Goal: Transaction & Acquisition: Obtain resource

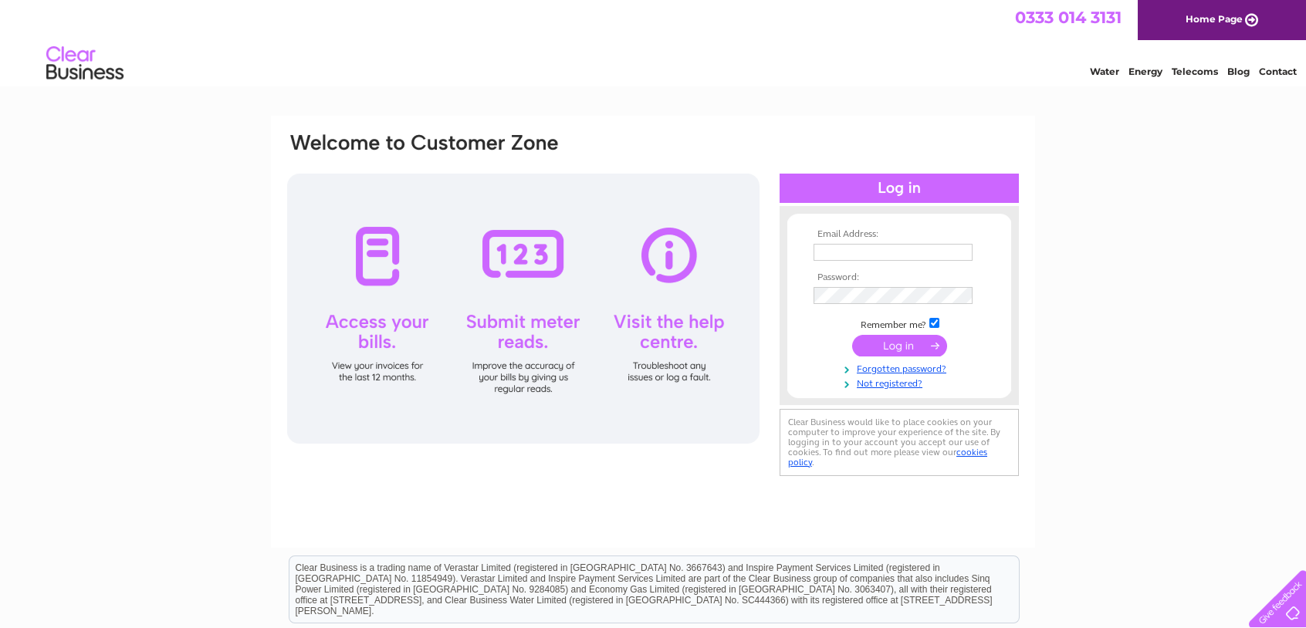
type input "[EMAIL_ADDRESS][DOMAIN_NAME]"
click at [926, 349] on input "submit" at bounding box center [899, 346] width 95 height 22
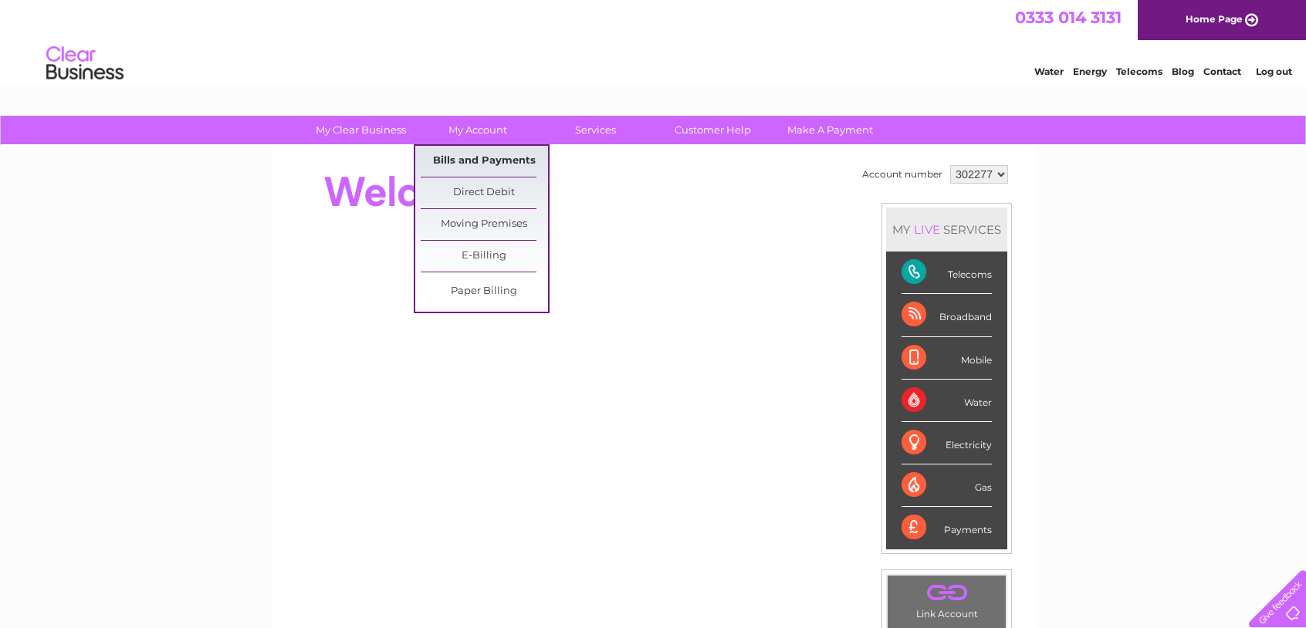
click at [483, 155] on link "Bills and Payments" at bounding box center [484, 161] width 127 height 31
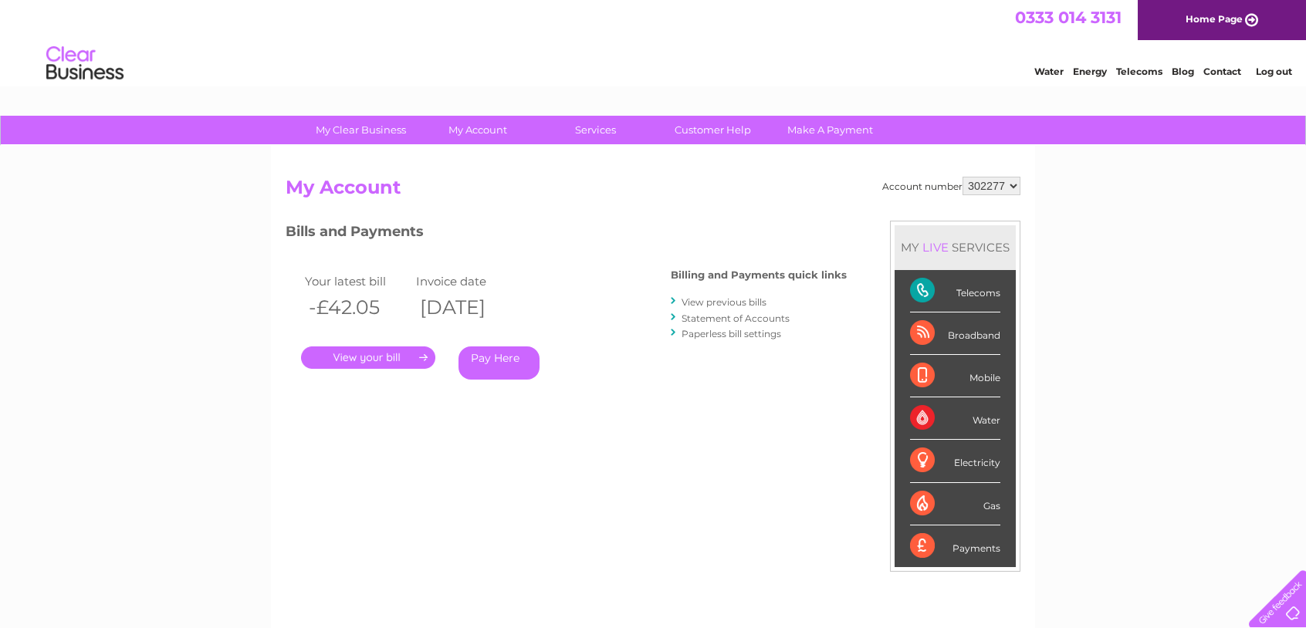
click at [974, 187] on select "302277 376301 452848 452849" at bounding box center [991, 186] width 58 height 19
select select "452848"
click at [964, 177] on select "302277 376301 452848 452849" at bounding box center [991, 186] width 58 height 19
click at [995, 190] on select "302277 376301 452848 452849" at bounding box center [991, 186] width 58 height 19
select select "452849"
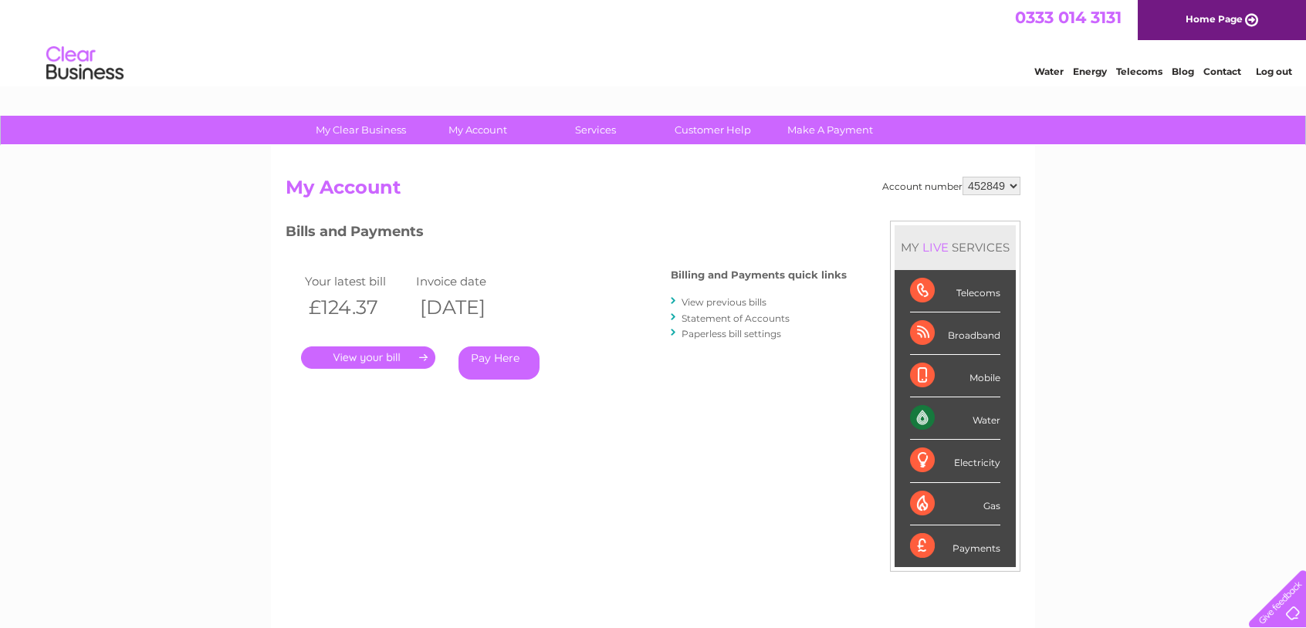
click at [964, 177] on select "302277 376301 452848 452849" at bounding box center [991, 186] width 58 height 19
click at [322, 357] on link "." at bounding box center [368, 357] width 134 height 22
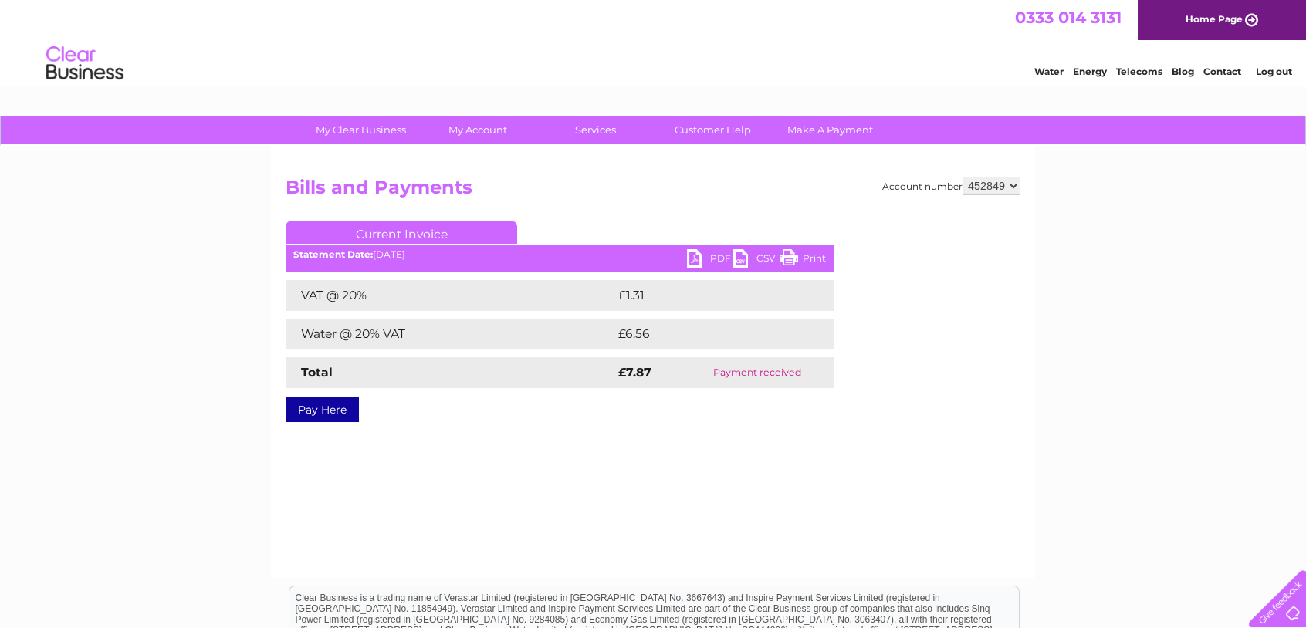
click at [806, 257] on link "Print" at bounding box center [802, 260] width 46 height 22
click at [702, 259] on link "PDF" at bounding box center [710, 260] width 46 height 22
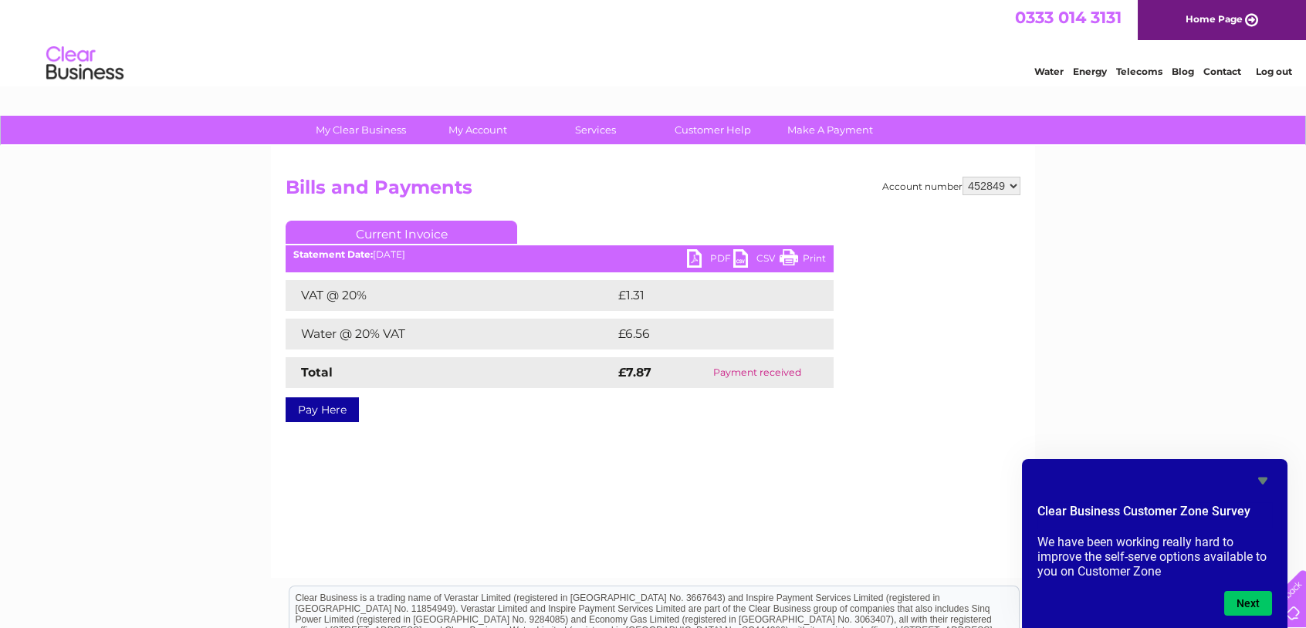
click at [981, 180] on select "302277 376301 452848 452849" at bounding box center [991, 186] width 58 height 19
select select "452848"
click at [964, 177] on select "302277 376301 452848 452849" at bounding box center [991, 186] width 58 height 19
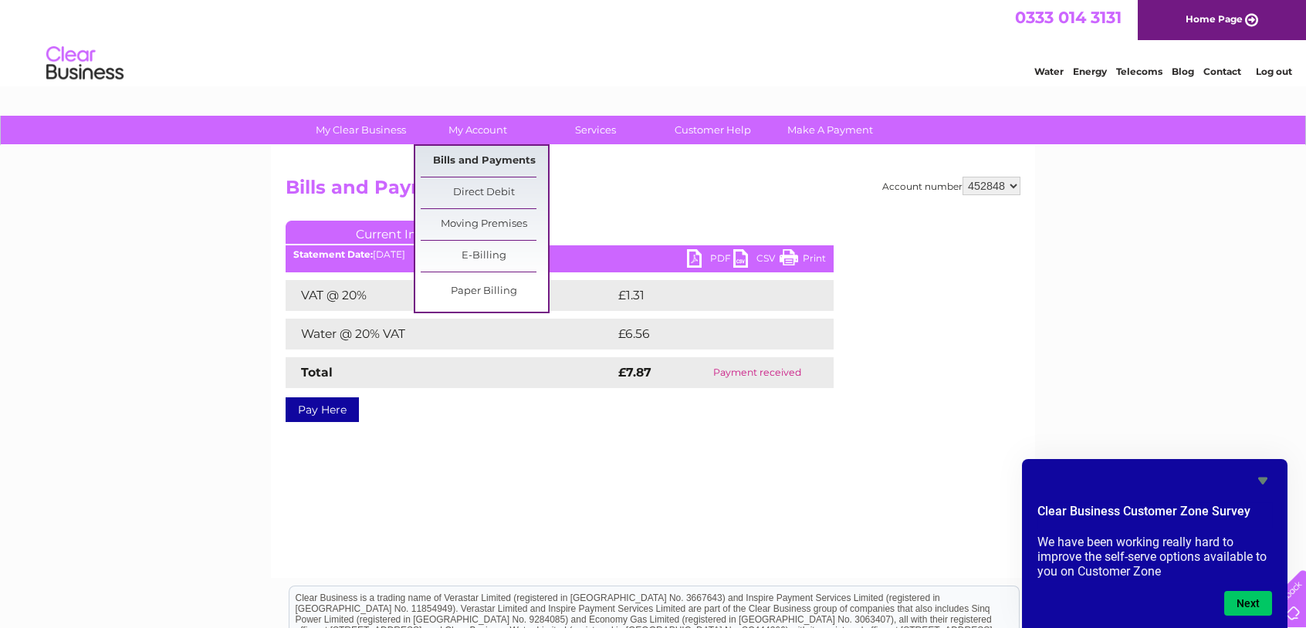
click at [441, 155] on link "Bills and Payments" at bounding box center [484, 161] width 127 height 31
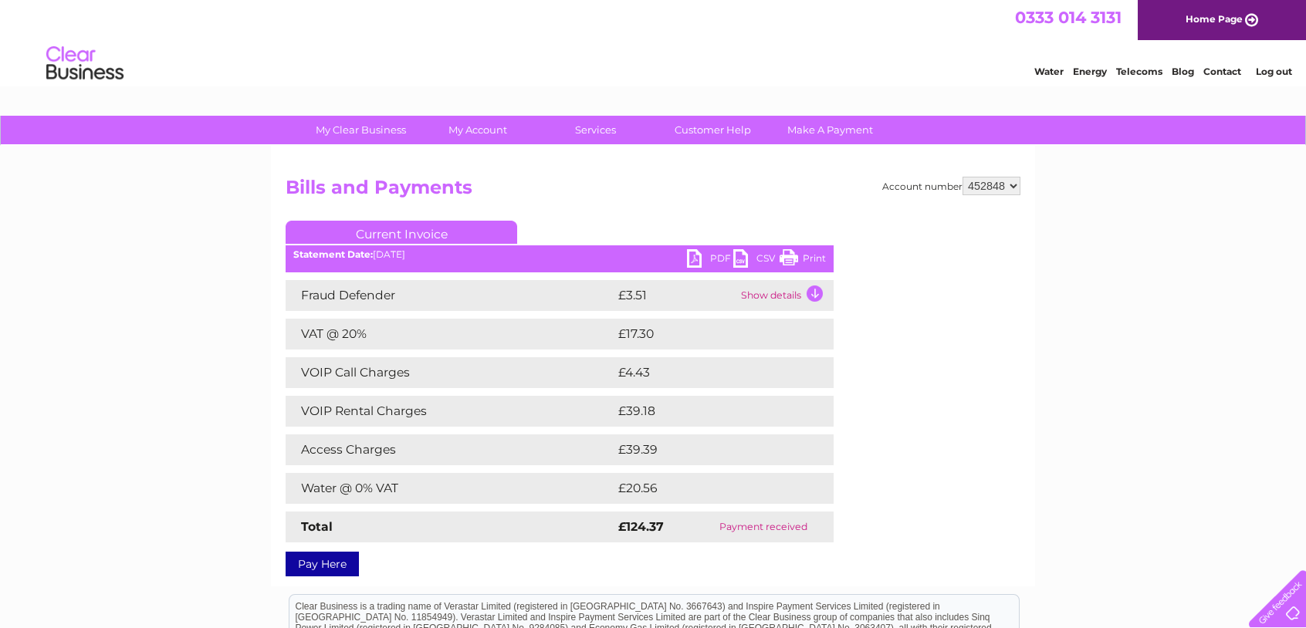
click at [710, 260] on link "PDF" at bounding box center [710, 260] width 46 height 22
